Goal: Entertainment & Leisure: Consume media (video, audio)

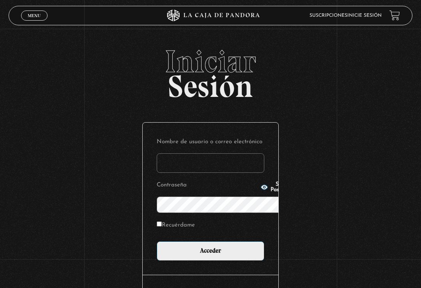
type input "brentvans20@gmail.com"
click at [210, 241] on input "Acceder" at bounding box center [210, 250] width 107 height 19
click at [194, 241] on input "Acceder" at bounding box center [210, 250] width 107 height 19
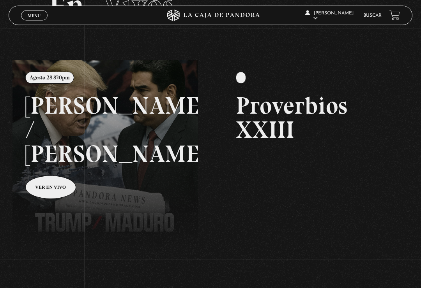
scroll to position [58, 0]
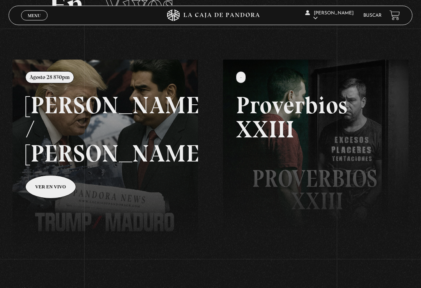
click at [44, 162] on link at bounding box center [222, 204] width 421 height 288
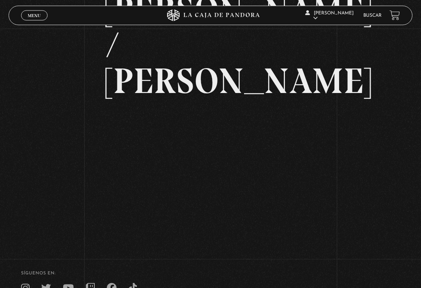
scroll to position [82, 0]
click at [91, 97] on div "Volver Agosto 28 830pm Trump / Maduro" at bounding box center [210, 95] width 421 height 297
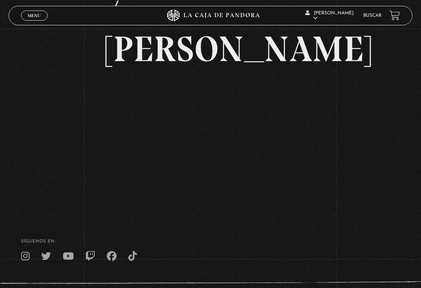
scroll to position [123, 0]
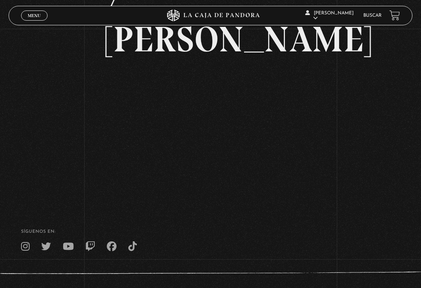
click at [26, 16] on link "Menu Cerrar" at bounding box center [34, 16] width 26 height 10
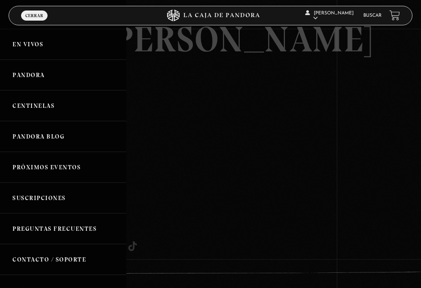
click at [21, 103] on link "Centinelas" at bounding box center [63, 105] width 126 height 31
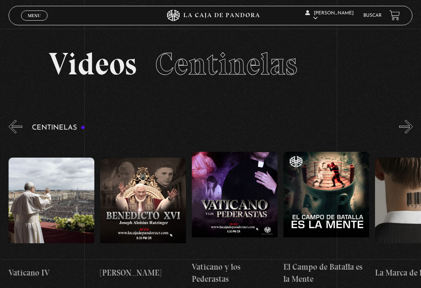
scroll to position [0, 7874]
click at [24, 18] on link "Menu Cerrar" at bounding box center [34, 16] width 26 height 10
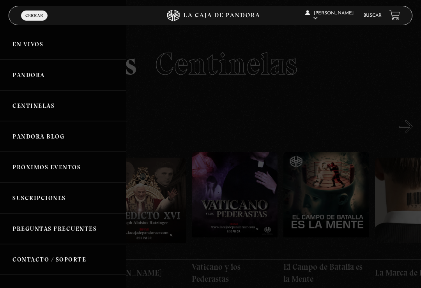
click at [16, 102] on link "Centinelas" at bounding box center [63, 105] width 126 height 31
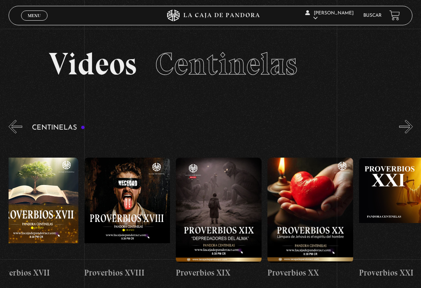
scroll to position [0, 1760]
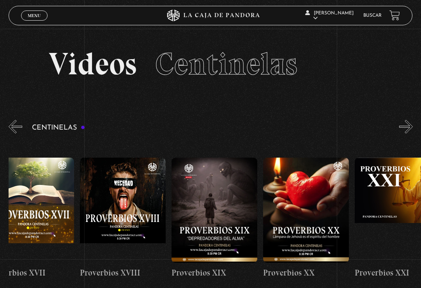
click at [320, 177] on figure at bounding box center [306, 210] width 86 height 105
